Goal: Task Accomplishment & Management: Use online tool/utility

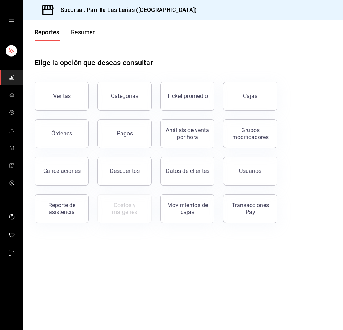
click at [70, 103] on button "Ventas" at bounding box center [62, 96] width 54 height 29
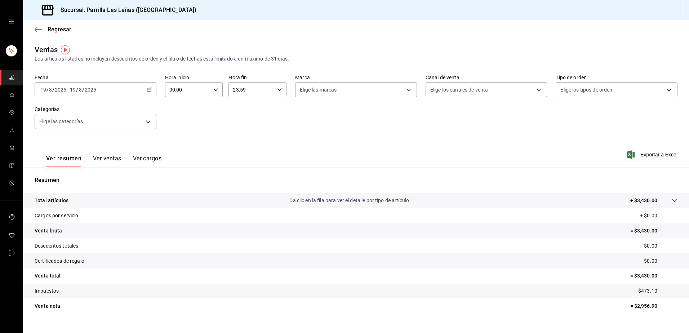
click at [147, 86] on div "[DATE] [DATE] - [DATE] [DATE]" at bounding box center [96, 89] width 122 height 15
click at [66, 172] on li "Rango de fechas" at bounding box center [68, 176] width 67 height 16
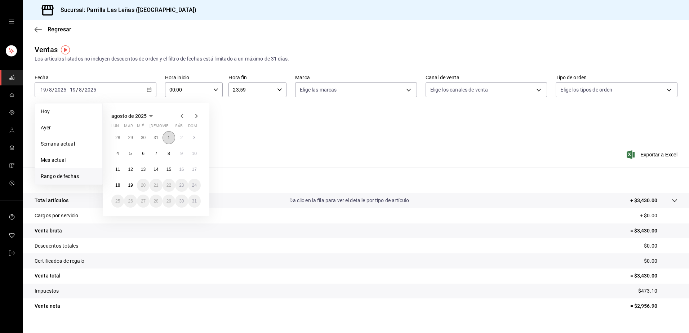
click at [165, 136] on button "1" at bounding box center [169, 137] width 13 height 13
click at [119, 184] on abbr "18" at bounding box center [117, 185] width 5 height 5
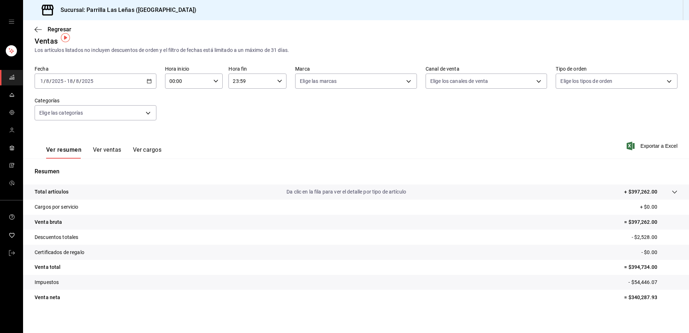
scroll to position [12, 0]
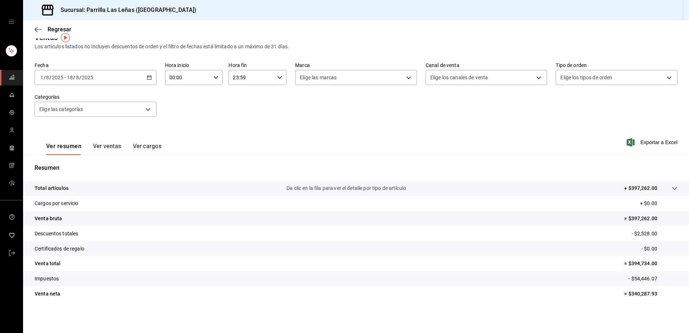
click at [102, 147] on button "Ver ventas" at bounding box center [107, 149] width 28 height 12
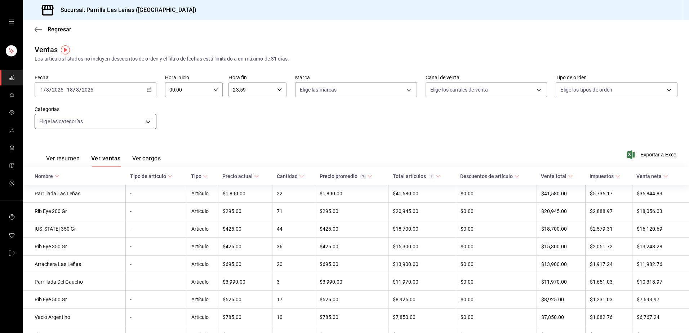
click at [151, 120] on body "Sucursal: Parrilla Las Leñas (Cuernavaca) Regresar Ventas Los artículos listado…" at bounding box center [344, 166] width 689 height 333
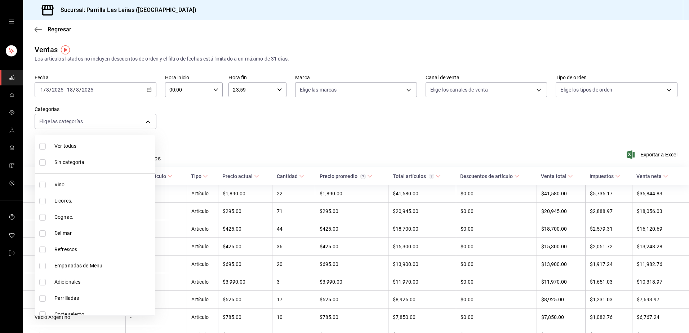
click at [43, 188] on input "checkbox" at bounding box center [42, 185] width 6 height 6
checkbox input "true"
type input "51325ac9-5f46-4a64-a544-9de9a0a01f07"
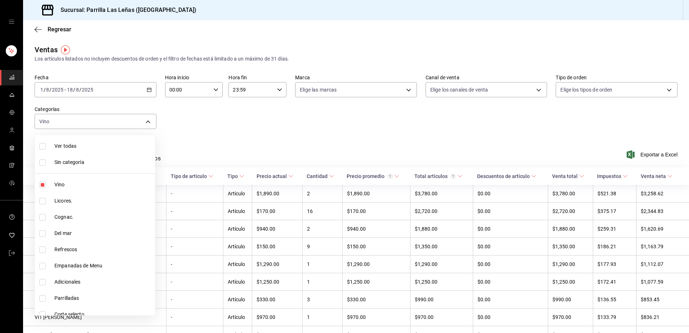
click at [253, 148] on div at bounding box center [344, 166] width 689 height 333
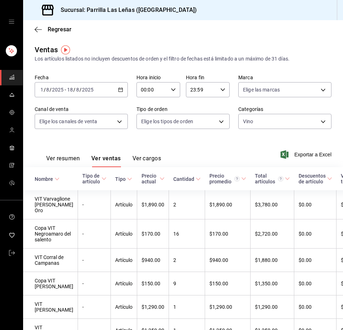
click at [120, 91] on icon "button" at bounding box center [120, 89] width 5 height 5
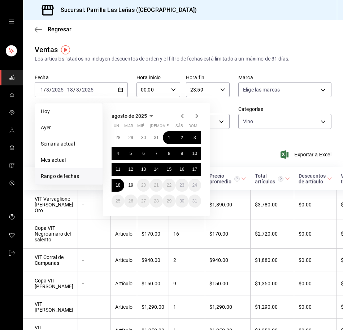
click at [181, 115] on icon "button" at bounding box center [182, 116] width 9 height 9
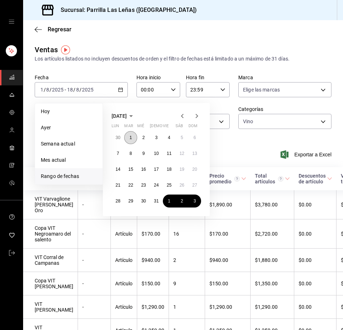
click at [129, 136] on abbr "1" at bounding box center [130, 137] width 3 height 5
click at [156, 201] on abbr "31" at bounding box center [156, 201] width 5 height 5
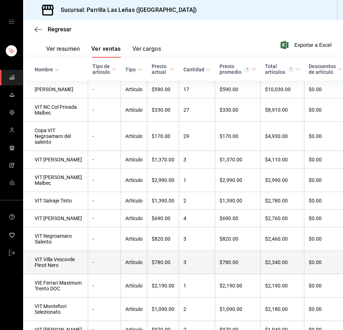
scroll to position [91, 0]
